Goal: Task Accomplishment & Management: Manage account settings

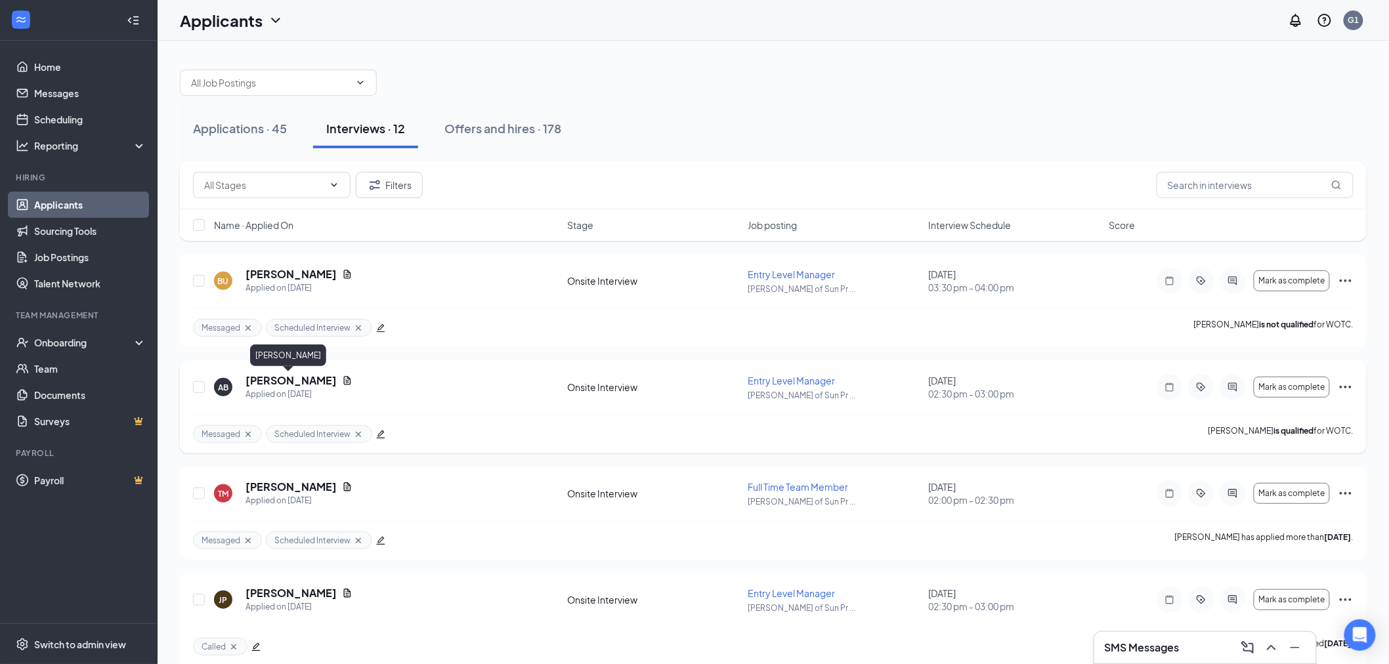
click at [271, 376] on h5 "[PERSON_NAME]" at bounding box center [291, 381] width 91 height 14
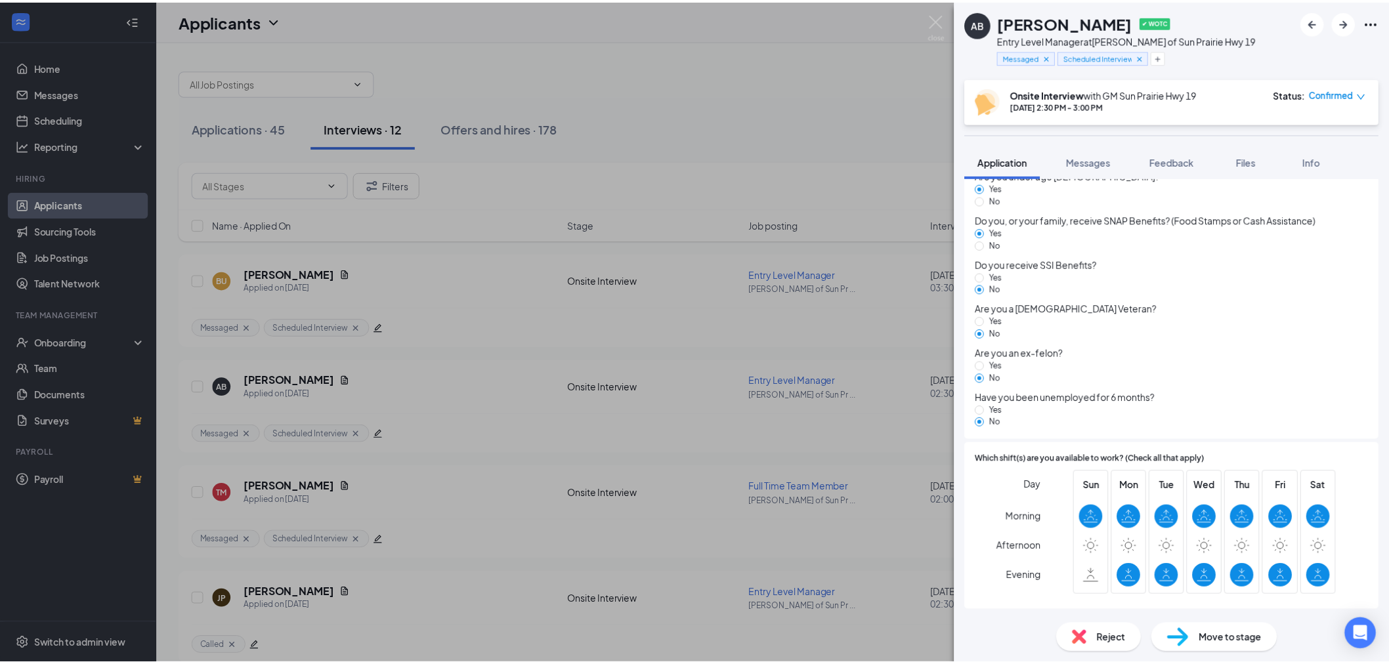
scroll to position [122, 0]
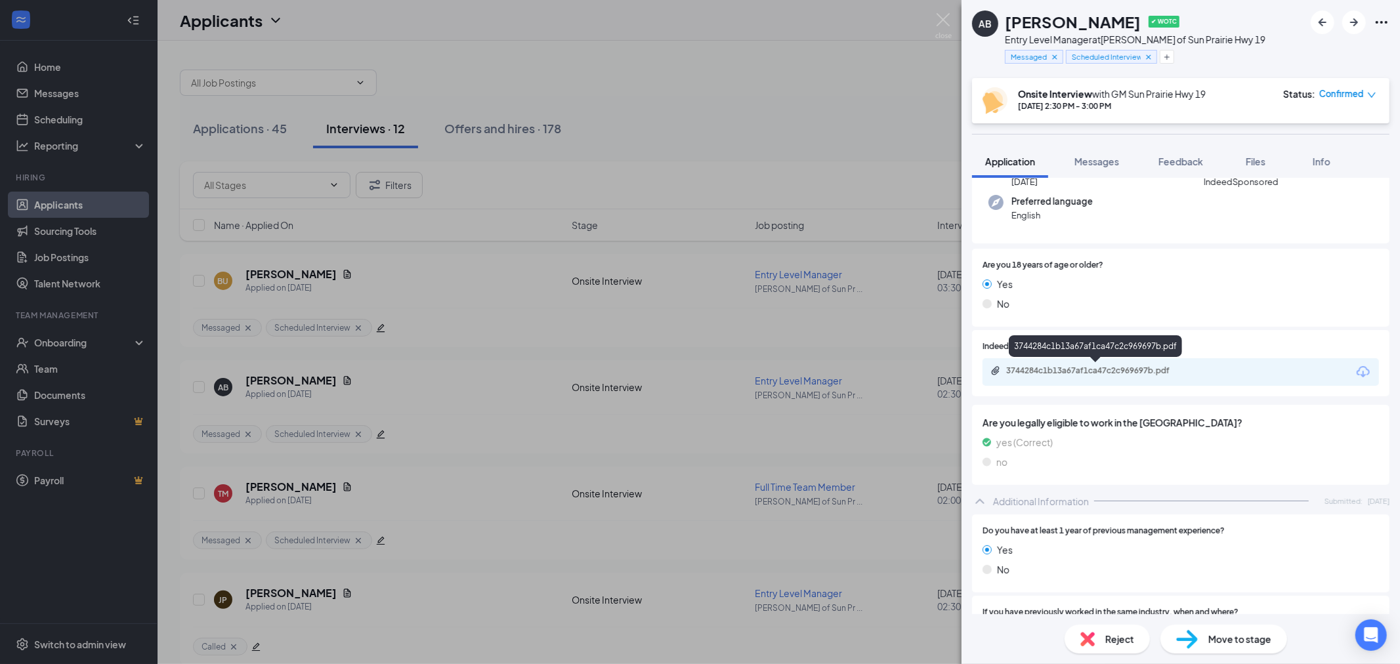
click at [1104, 362] on div "3744284c1b13a67af1ca47c2c969697b.pdf" at bounding box center [1095, 348] width 173 height 27
click at [1102, 370] on div "3744284c1b13a67af1ca47c2c969697b.pdf" at bounding box center [1098, 371] width 184 height 11
click at [948, 21] on img at bounding box center [943, 26] width 16 height 26
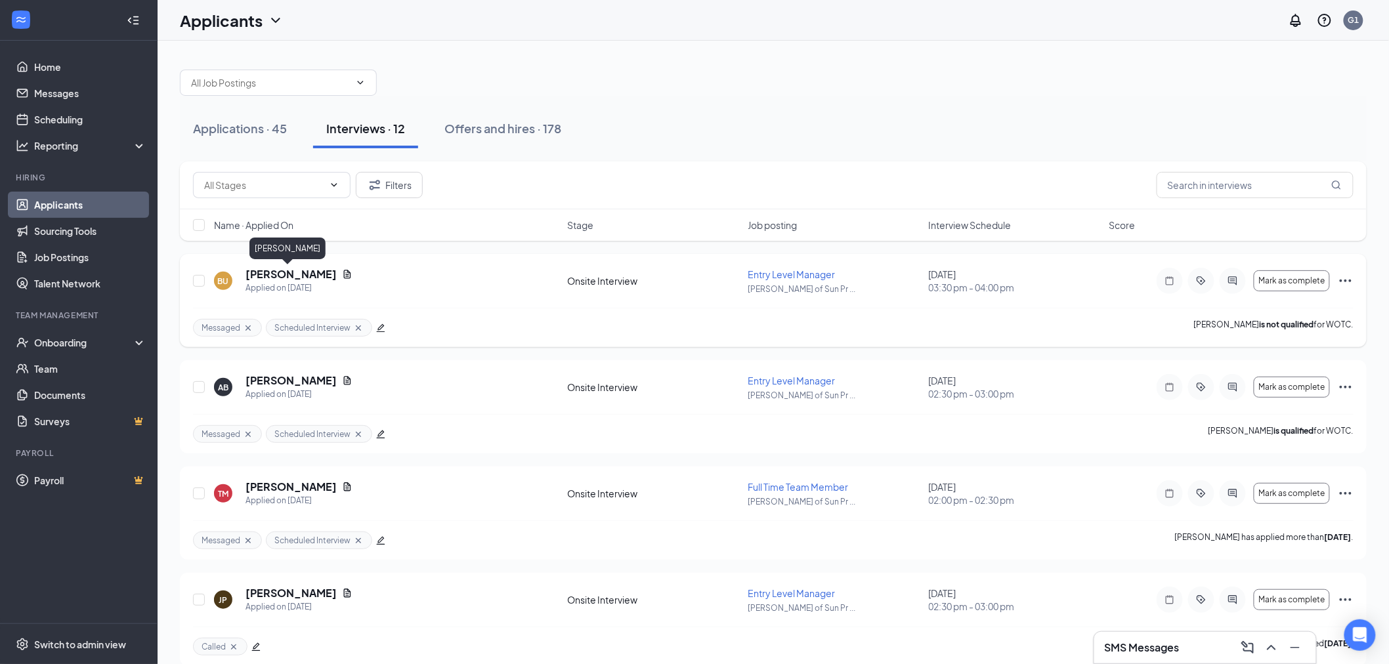
click at [291, 272] on h5 "[PERSON_NAME]" at bounding box center [291, 274] width 91 height 14
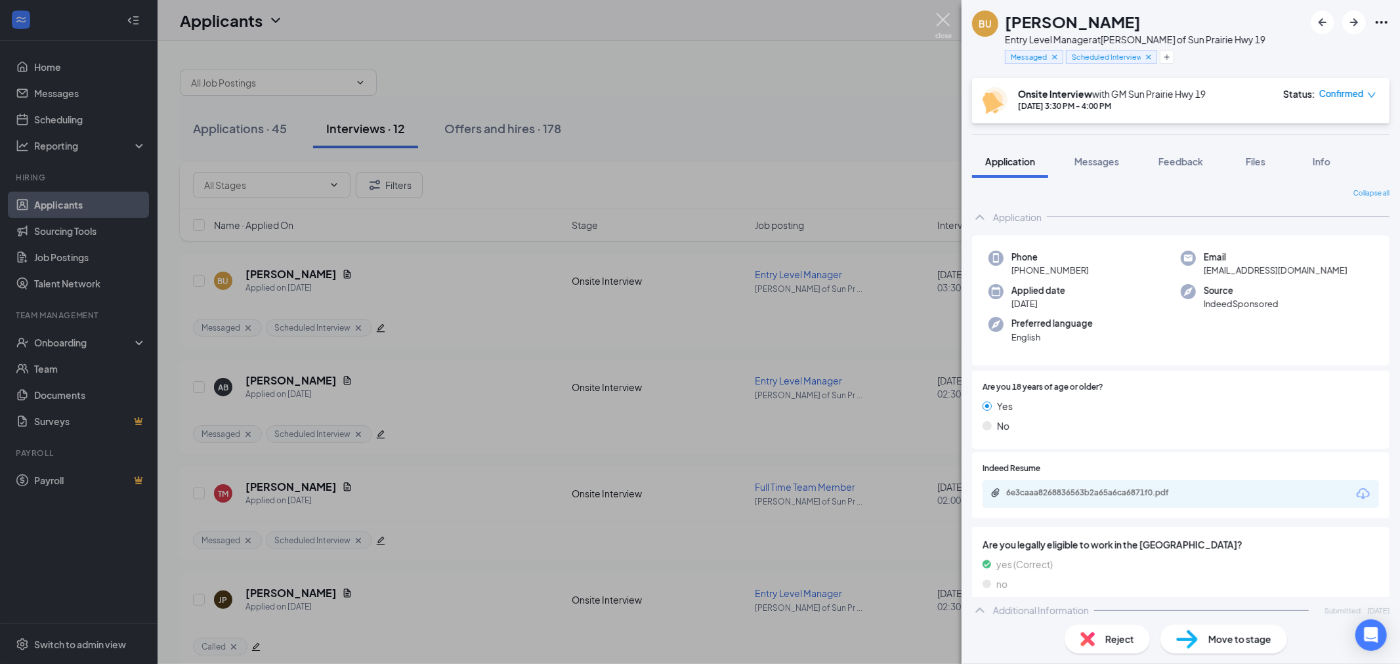
click at [939, 17] on img at bounding box center [943, 26] width 16 height 26
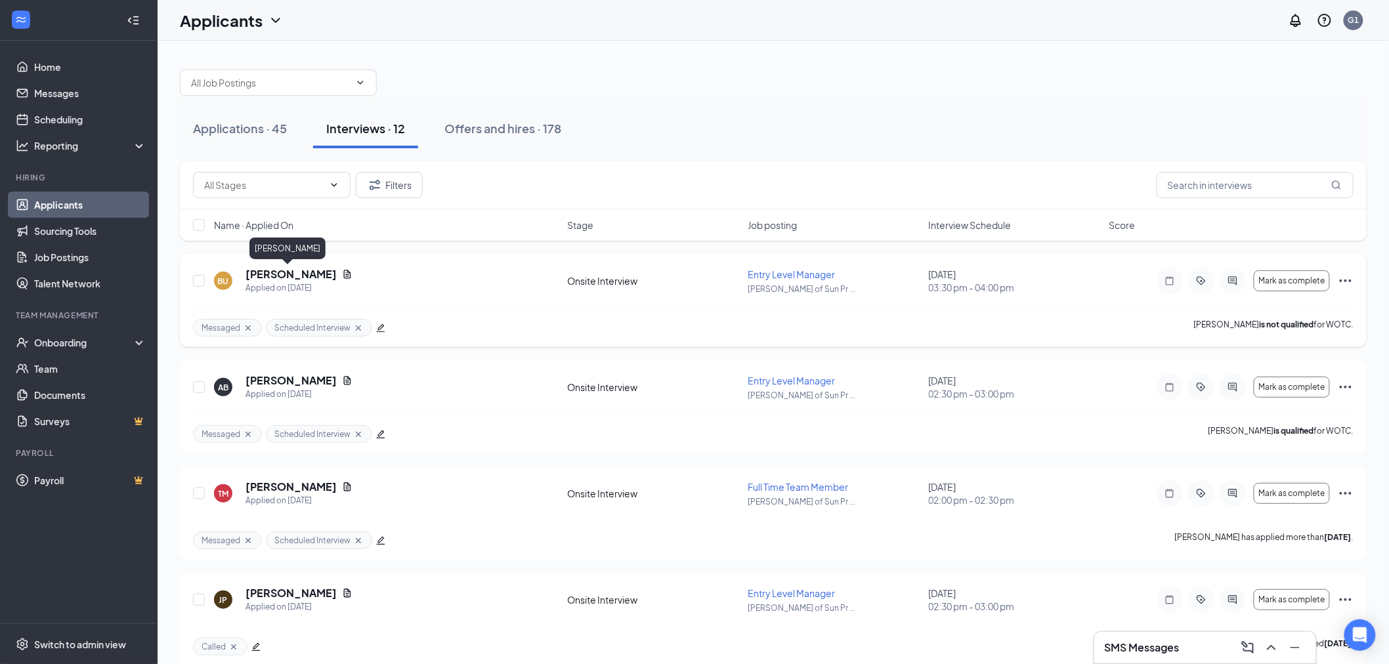
click at [258, 272] on h5 "[PERSON_NAME]" at bounding box center [291, 274] width 91 height 14
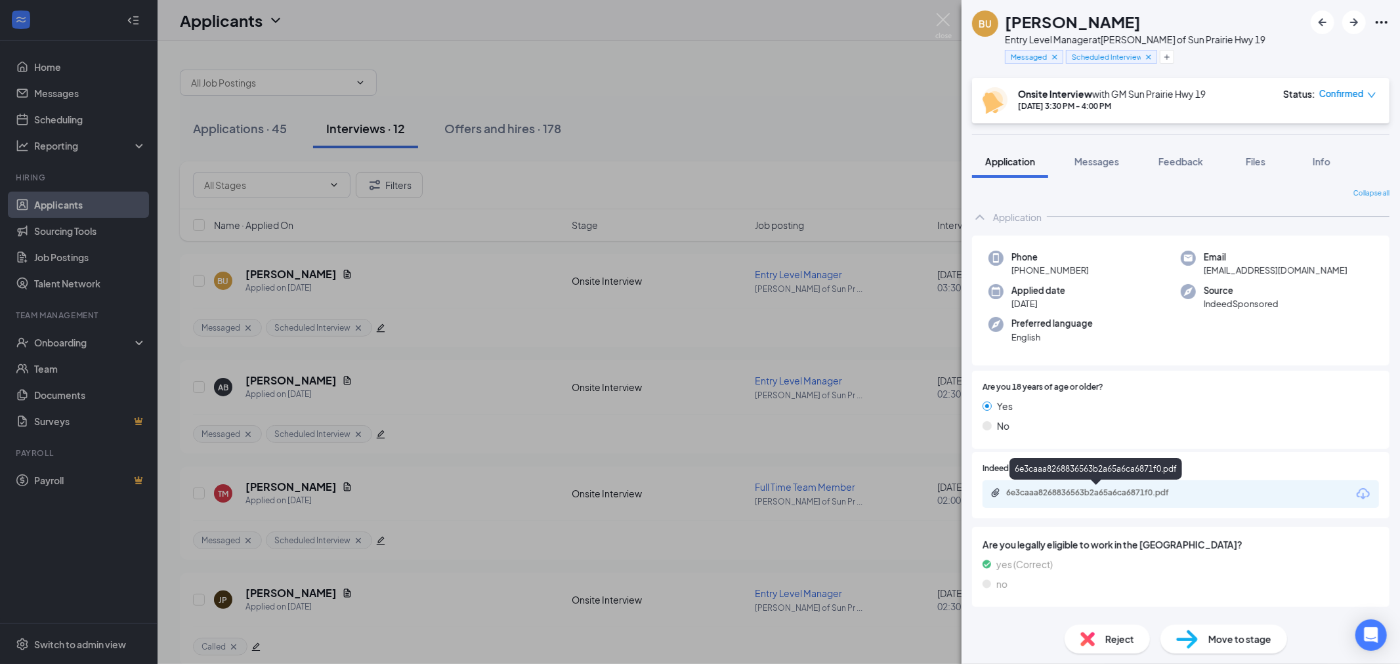
click at [1092, 496] on div "6e3caaa8268836563b2a65a6ca6871f0.pdf" at bounding box center [1098, 493] width 184 height 11
click at [943, 18] on img at bounding box center [943, 26] width 16 height 26
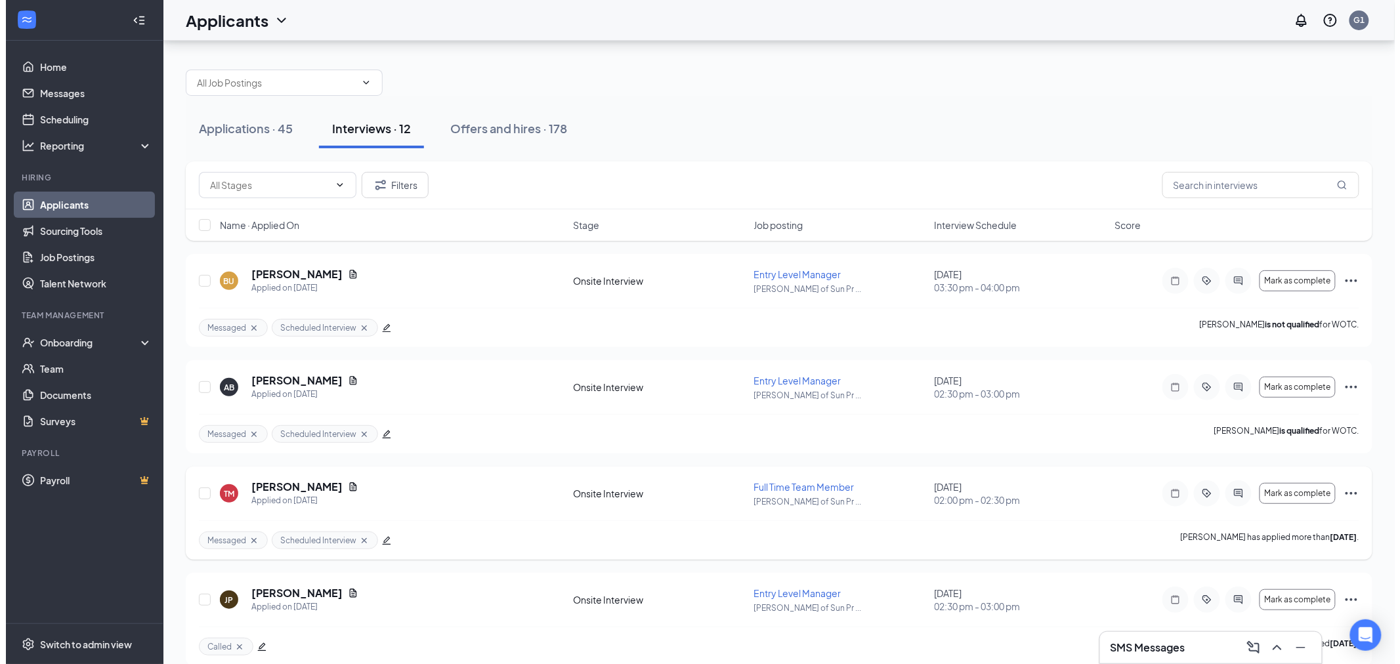
scroll to position [146, 0]
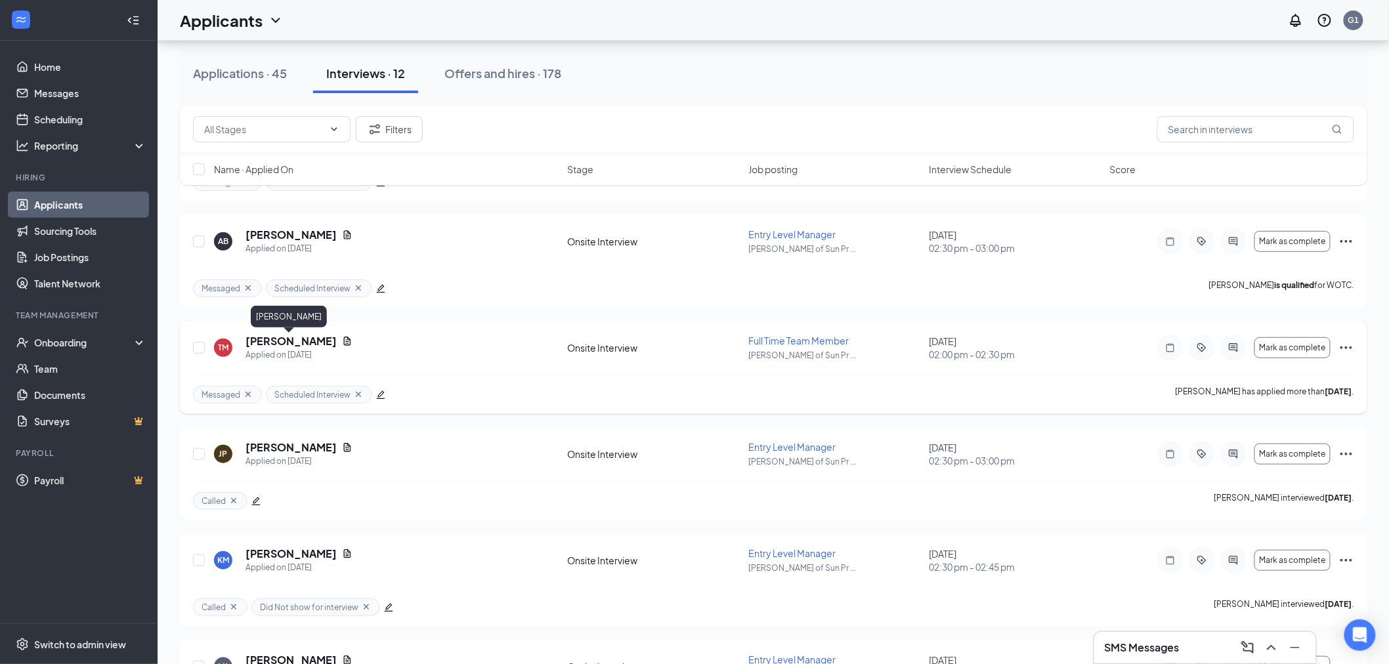
click at [261, 338] on h5 "[PERSON_NAME]" at bounding box center [291, 341] width 91 height 14
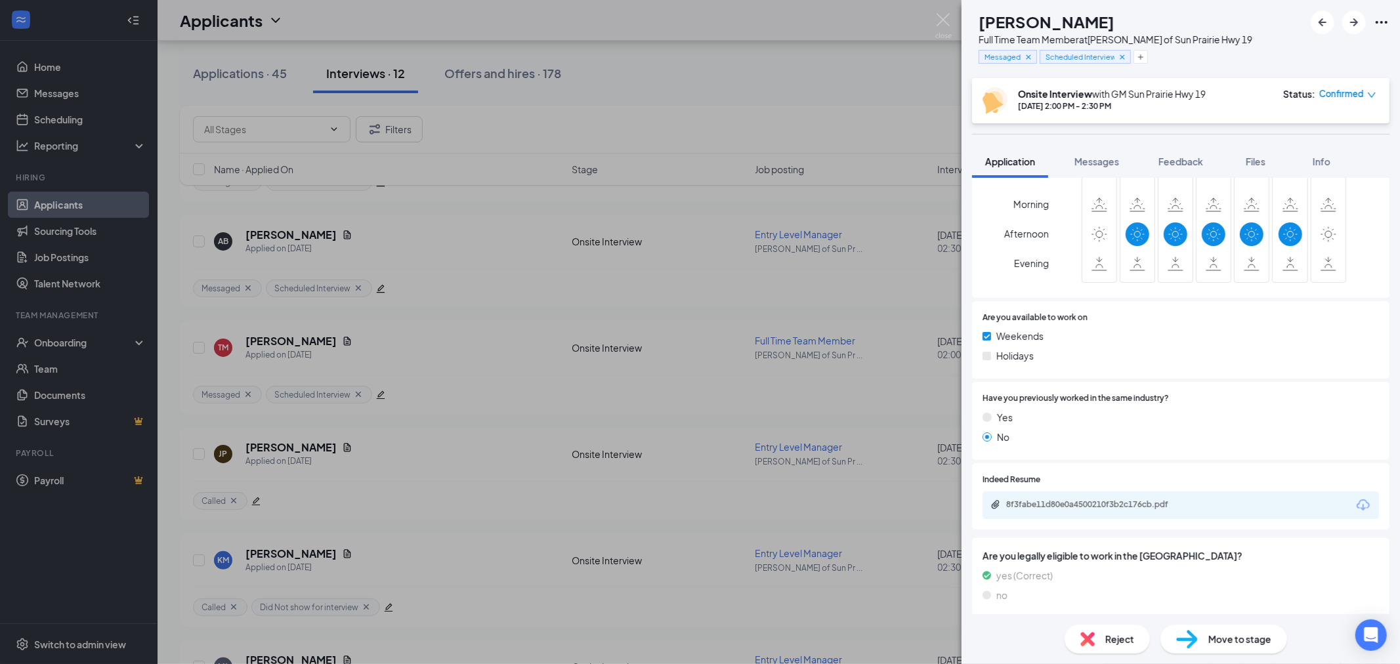
scroll to position [505, 0]
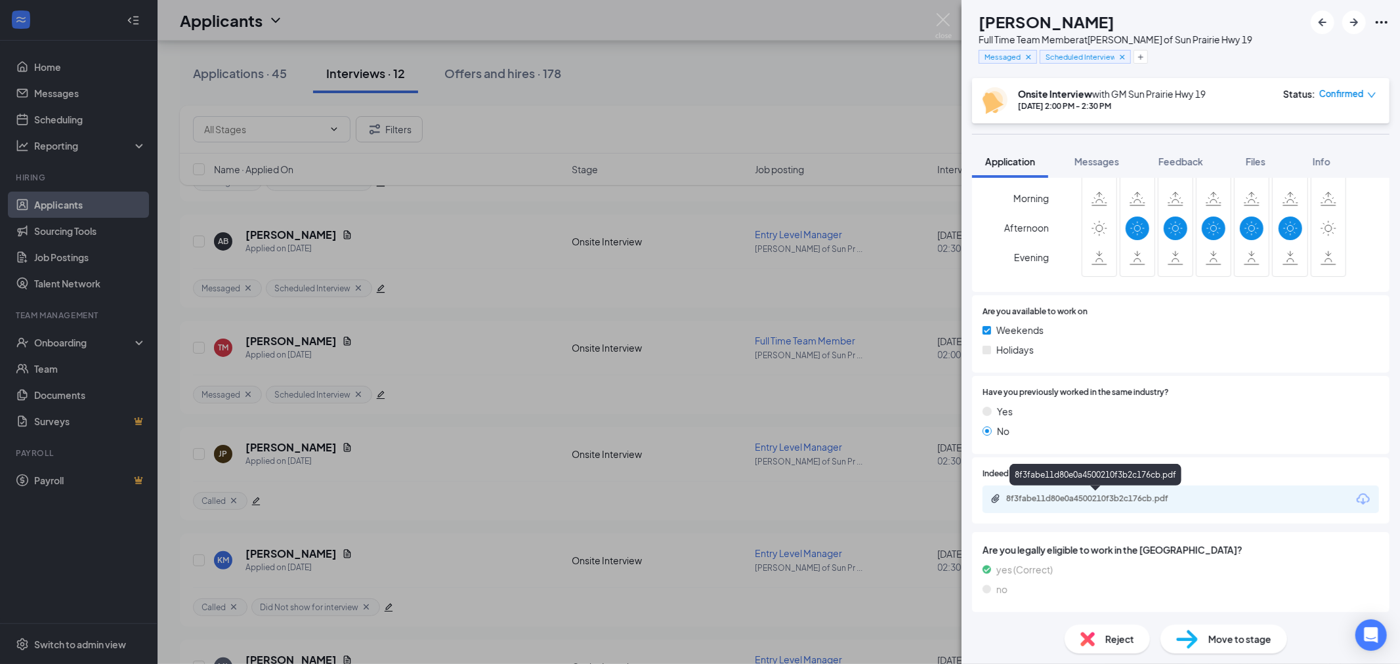
click at [1043, 496] on div "8f3fabe11d80e0a4500210f3b2c176cb.pdf" at bounding box center [1098, 499] width 184 height 11
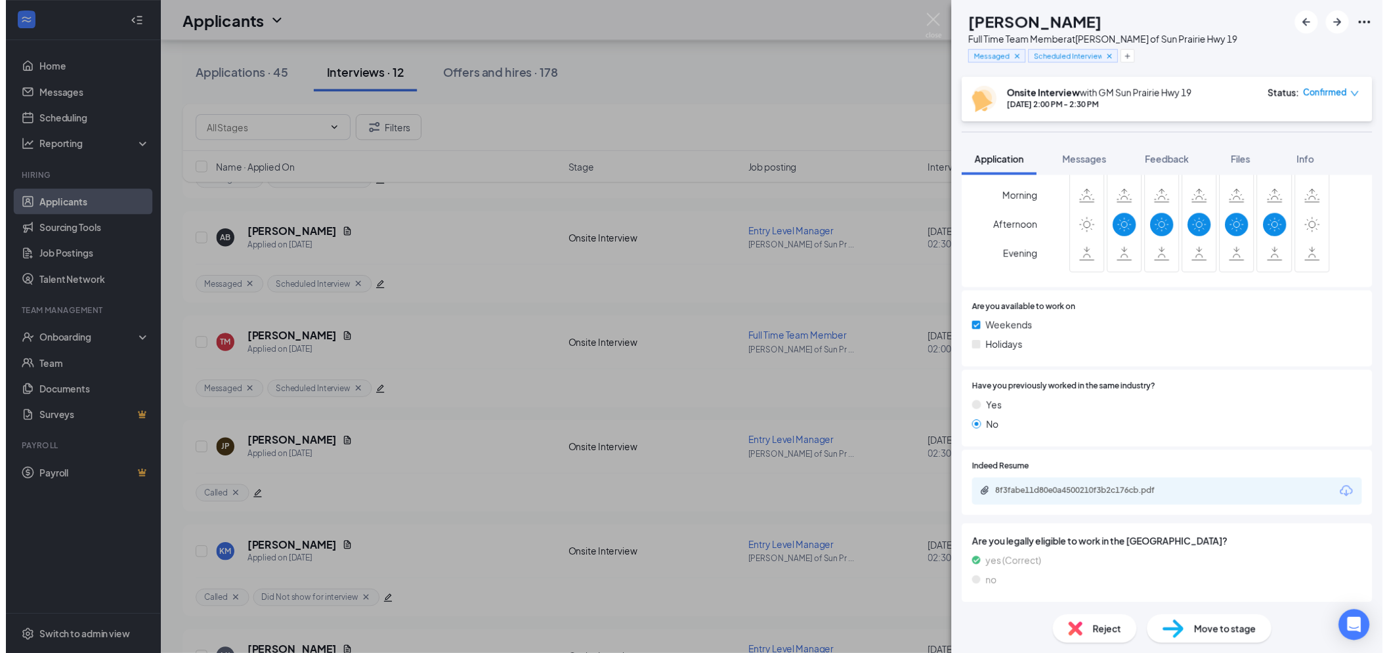
scroll to position [501, 0]
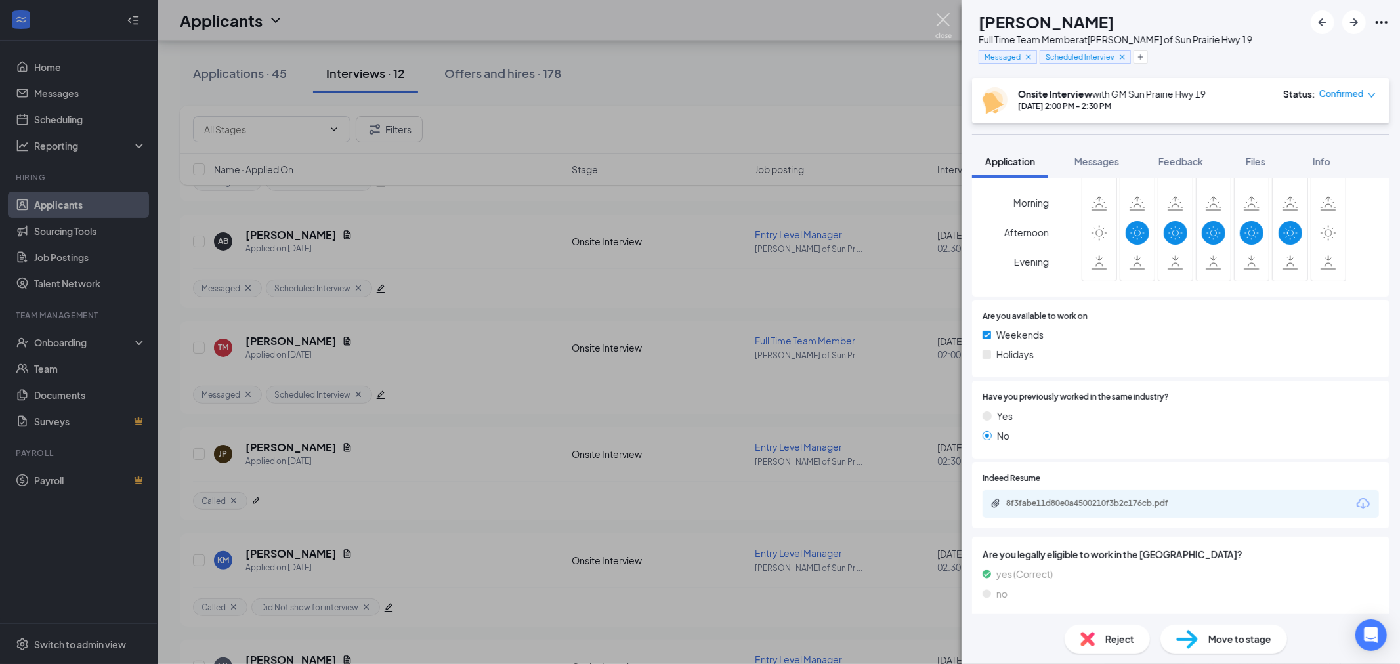
click at [940, 20] on img at bounding box center [943, 26] width 16 height 26
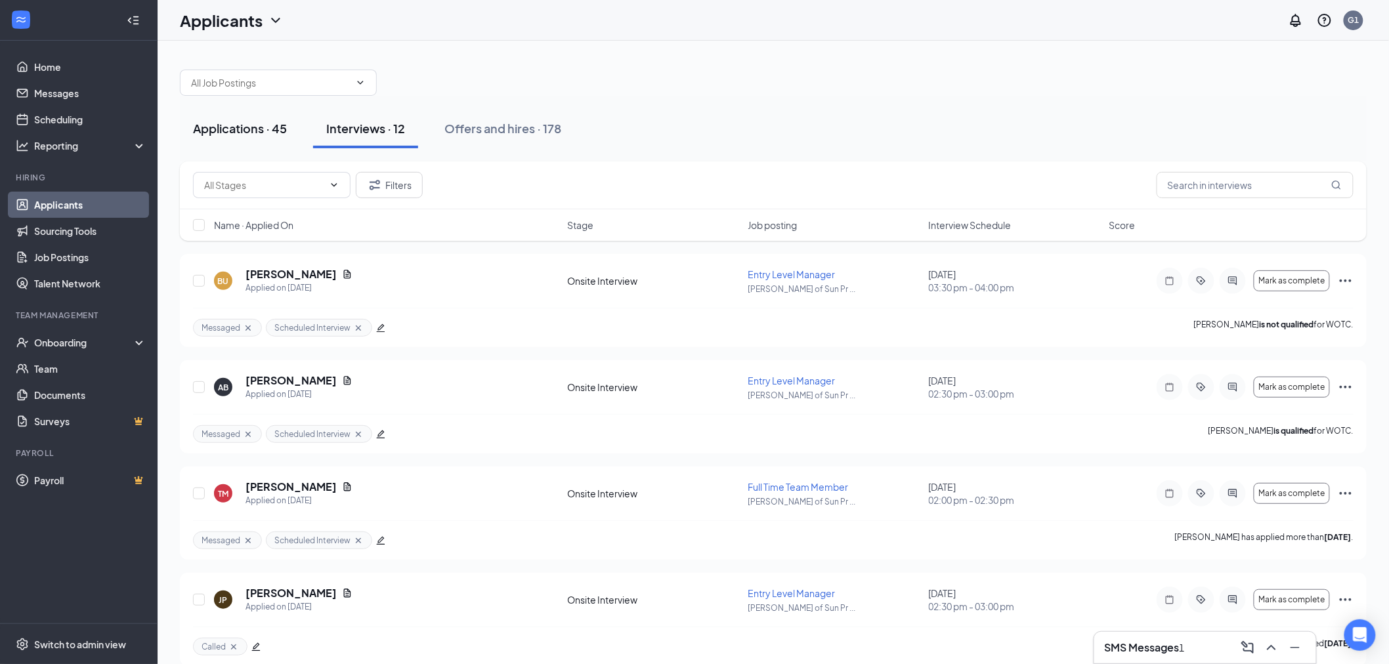
click at [236, 129] on div "Applications · 45" at bounding box center [240, 128] width 94 height 16
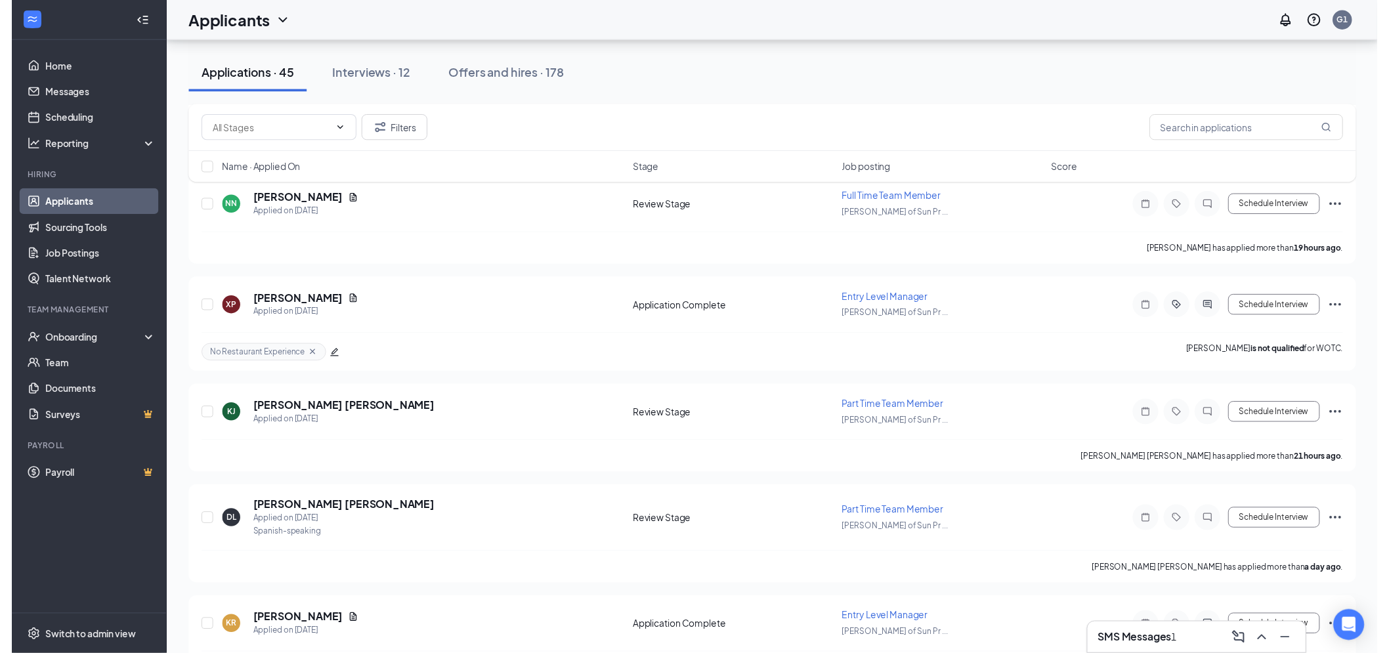
scroll to position [291, 0]
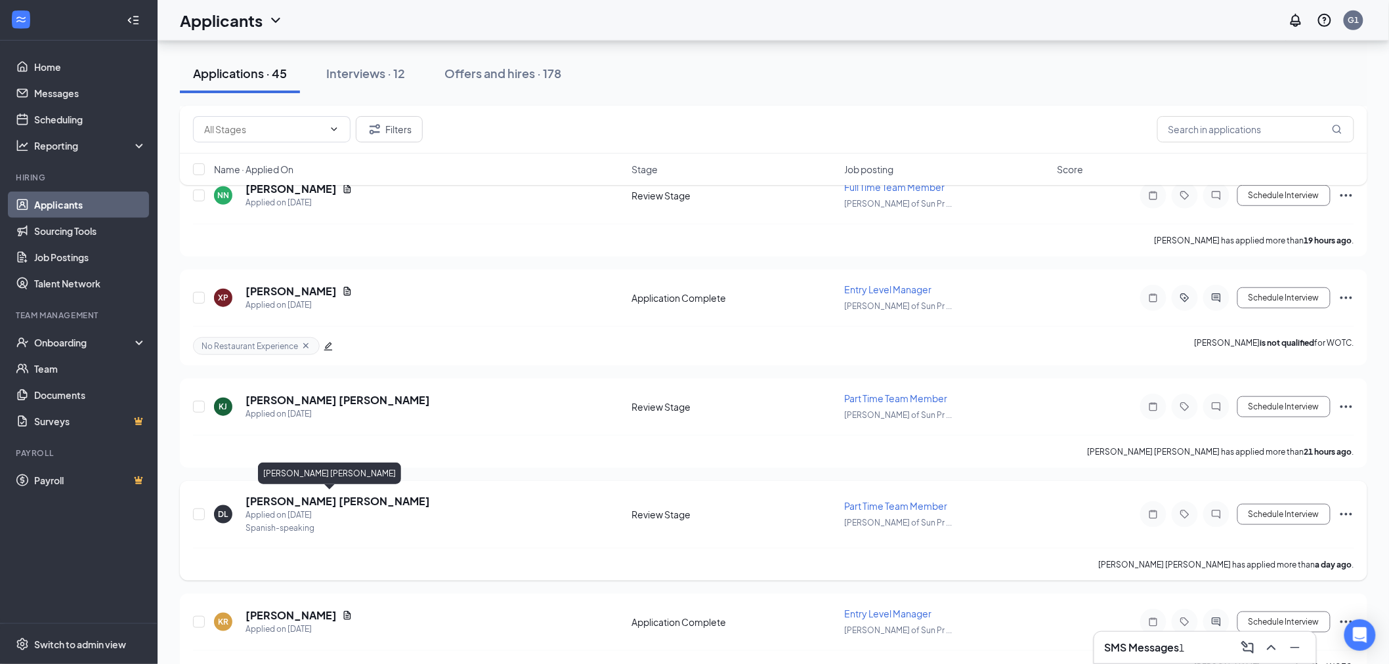
click at [287, 503] on h5 "[PERSON_NAME] [PERSON_NAME]" at bounding box center [338, 501] width 184 height 14
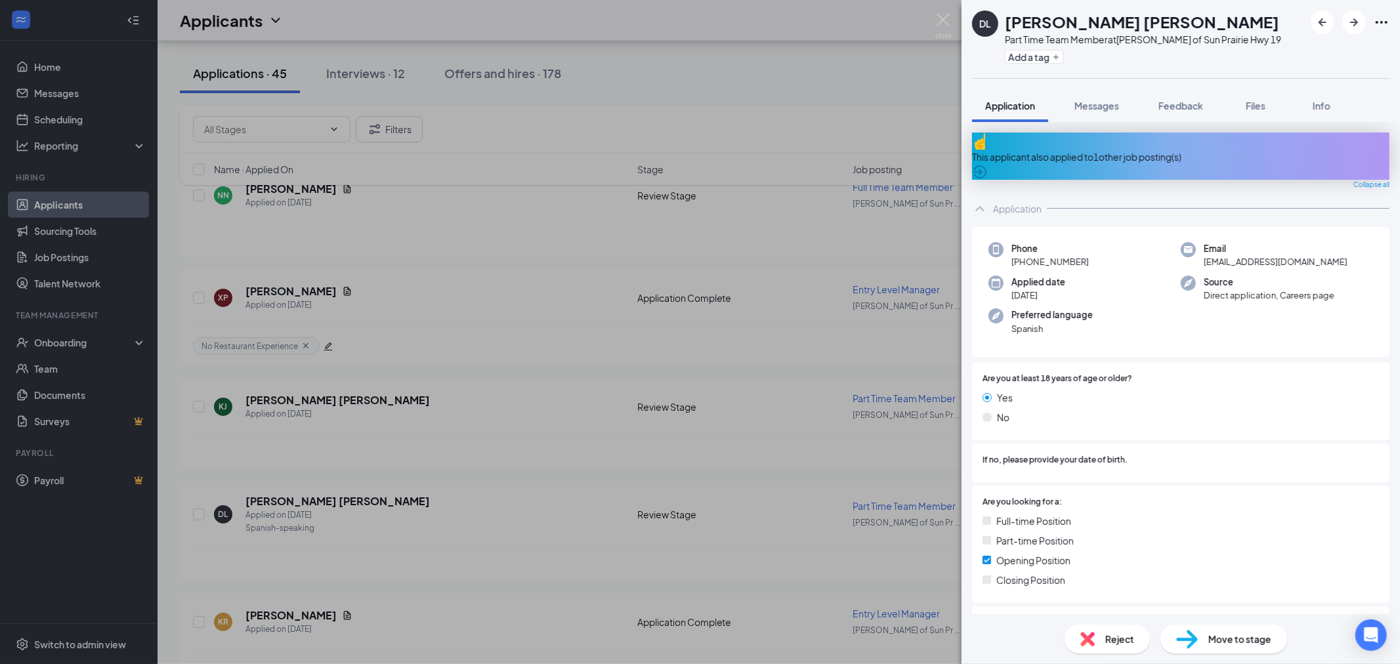
click at [1209, 632] on span "Move to stage" at bounding box center [1240, 639] width 63 height 14
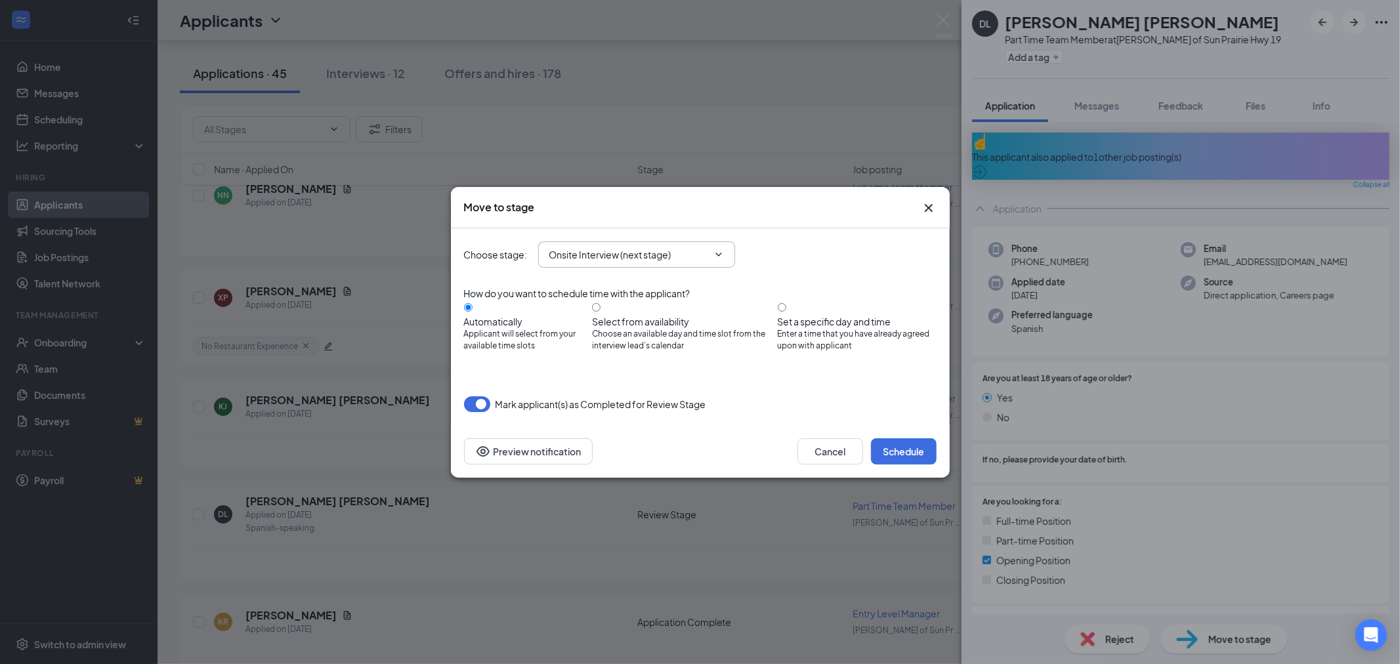
click at [727, 264] on span "Onsite Interview (next stage)" at bounding box center [636, 255] width 197 height 26
click at [725, 253] on span "Onsite Interview (next stage)" at bounding box center [636, 255] width 197 height 26
click at [668, 254] on input "Onsite Interview (next stage)" at bounding box center [628, 254] width 159 height 14
click at [621, 347] on div "Background Check Screening" at bounding box center [615, 354] width 130 height 14
type input "Background Check Screening"
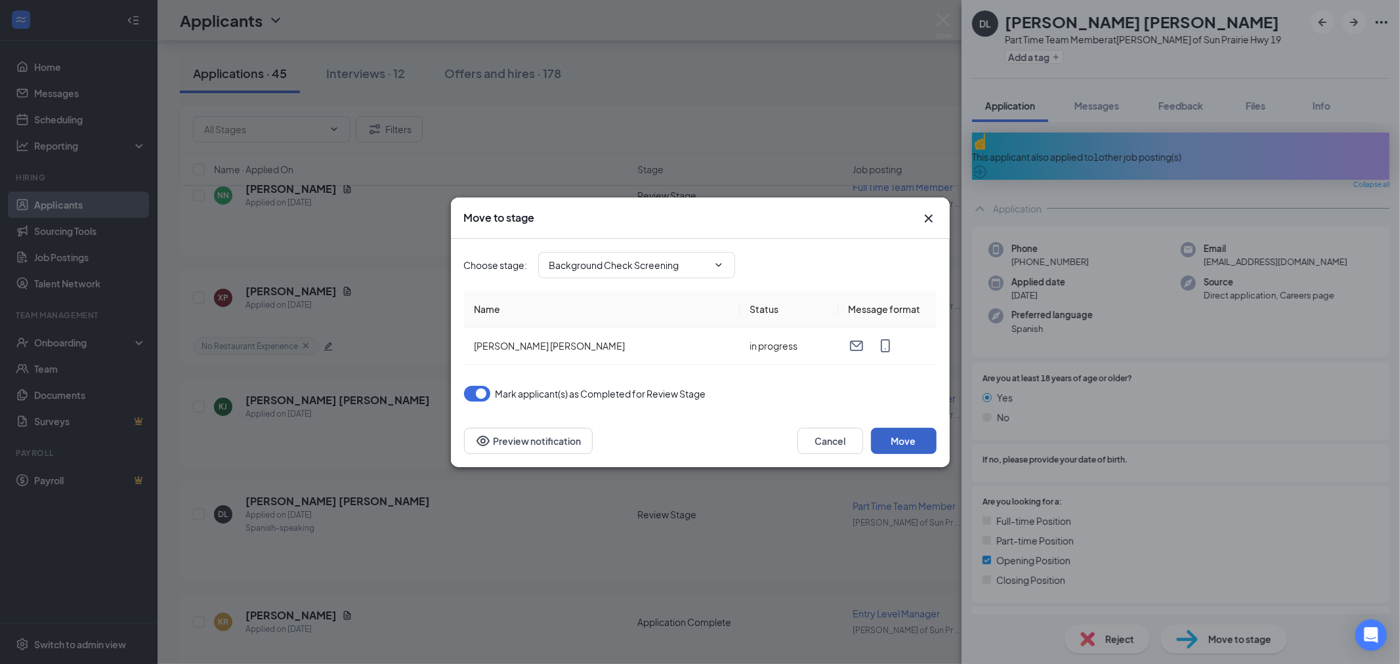
click at [892, 437] on button "Move" at bounding box center [904, 441] width 66 height 26
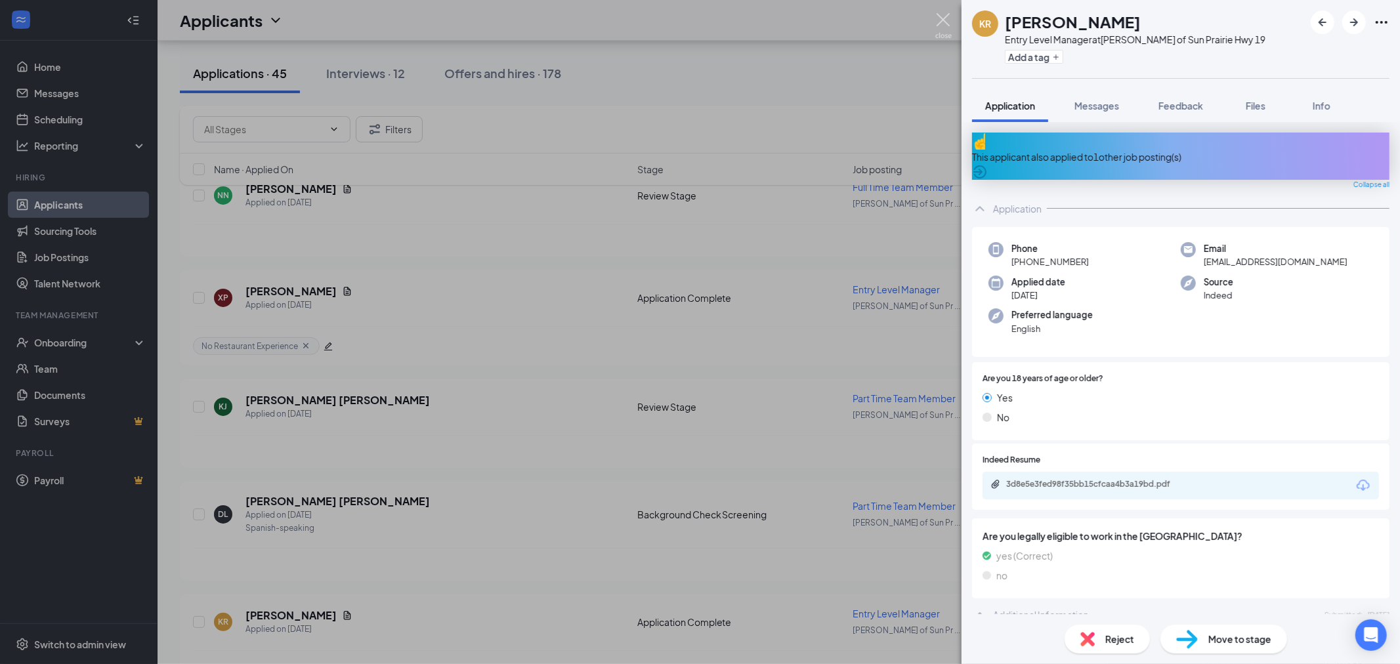
click at [946, 20] on img at bounding box center [943, 26] width 16 height 26
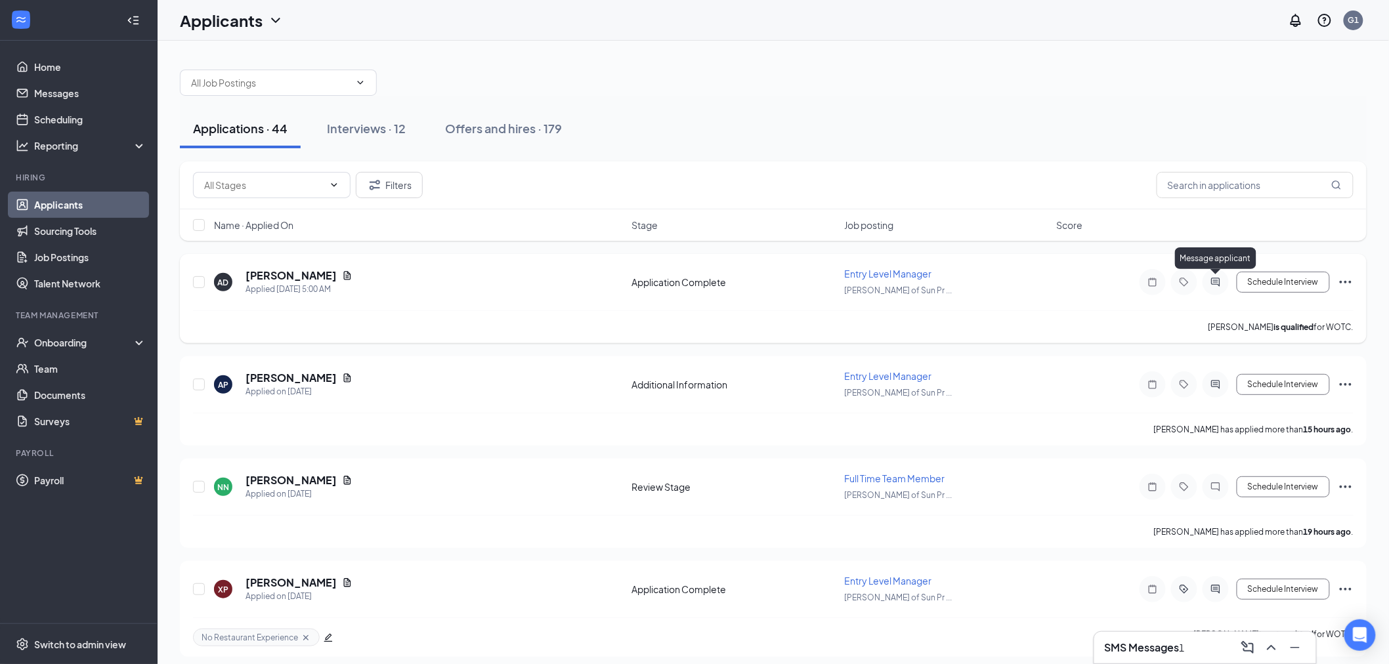
click at [1218, 284] on icon "ActiveChat" at bounding box center [1215, 282] width 9 height 9
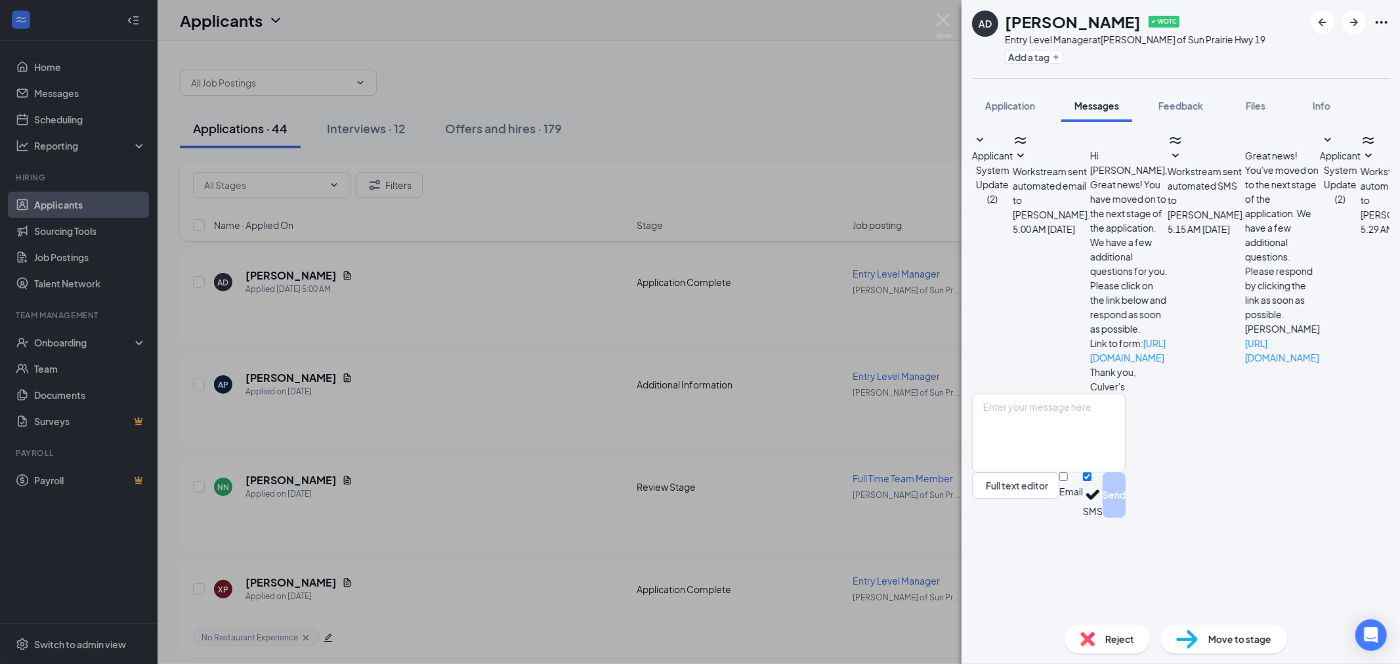
click at [946, 14] on img at bounding box center [943, 26] width 16 height 26
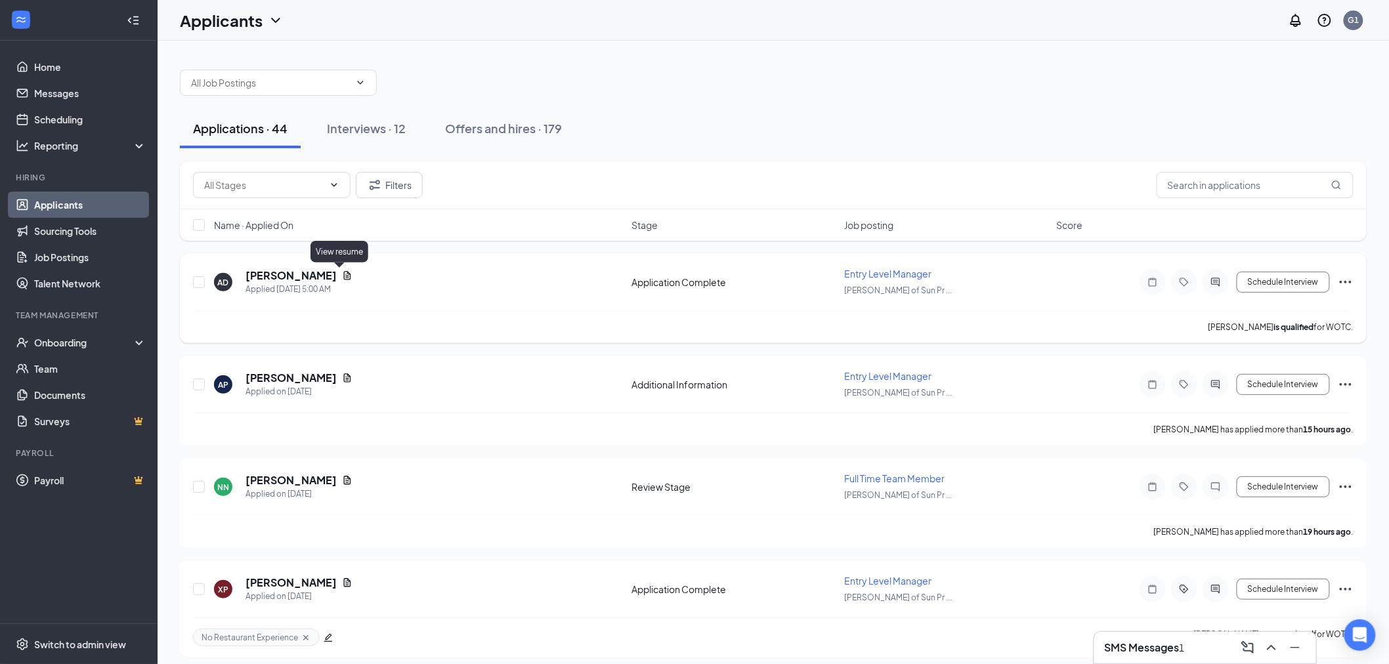
click at [314, 272] on h5 "[PERSON_NAME]" at bounding box center [291, 276] width 91 height 14
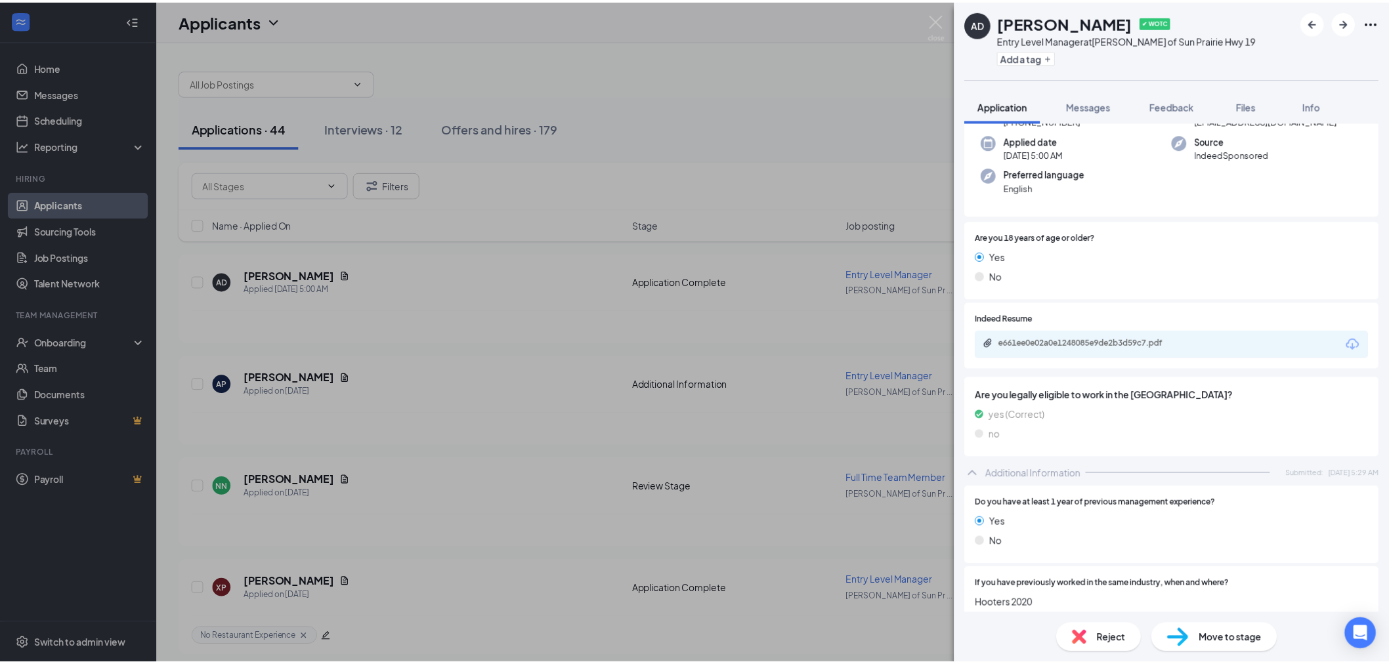
scroll to position [67, 0]
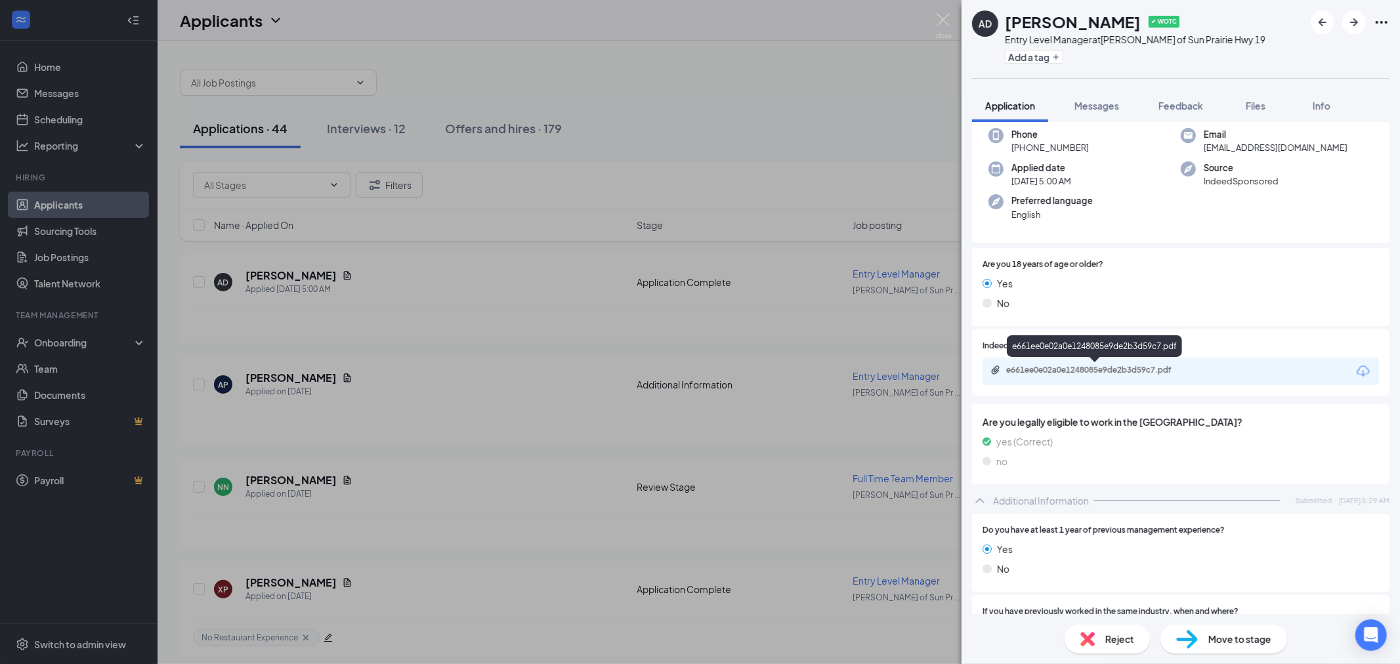
click at [1190, 376] on div "e661ee0e02a0e1248085e9de2b3d59c7.pdf" at bounding box center [1097, 371] width 213 height 12
drag, startPoint x: 945, startPoint y: 18, endPoint x: 955, endPoint y: 17, distance: 9.2
click at [947, 17] on img at bounding box center [943, 26] width 16 height 26
